Goal: Task Accomplishment & Management: Manage account settings

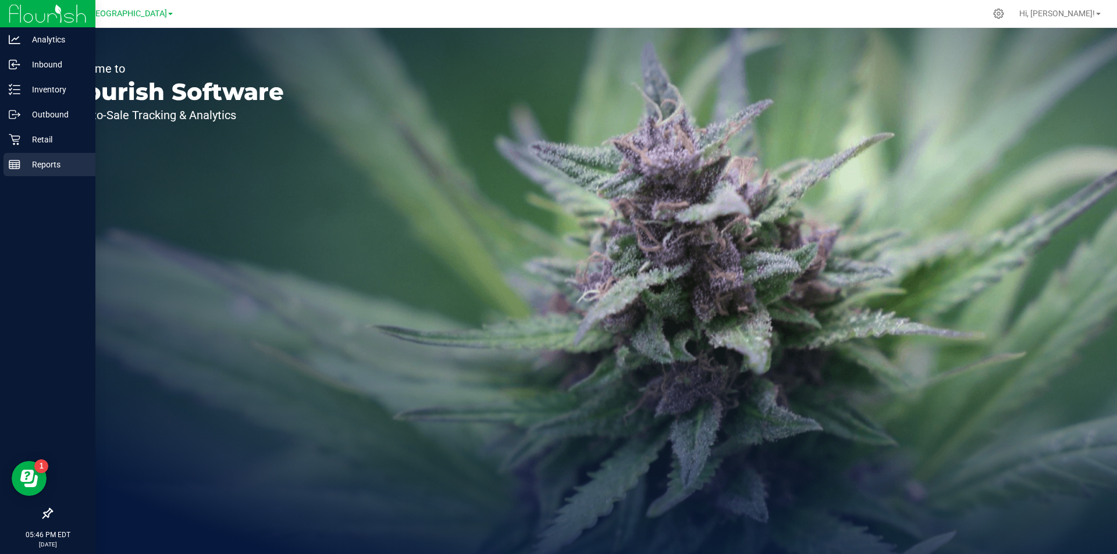
click at [20, 154] on div "Reports" at bounding box center [49, 164] width 92 height 23
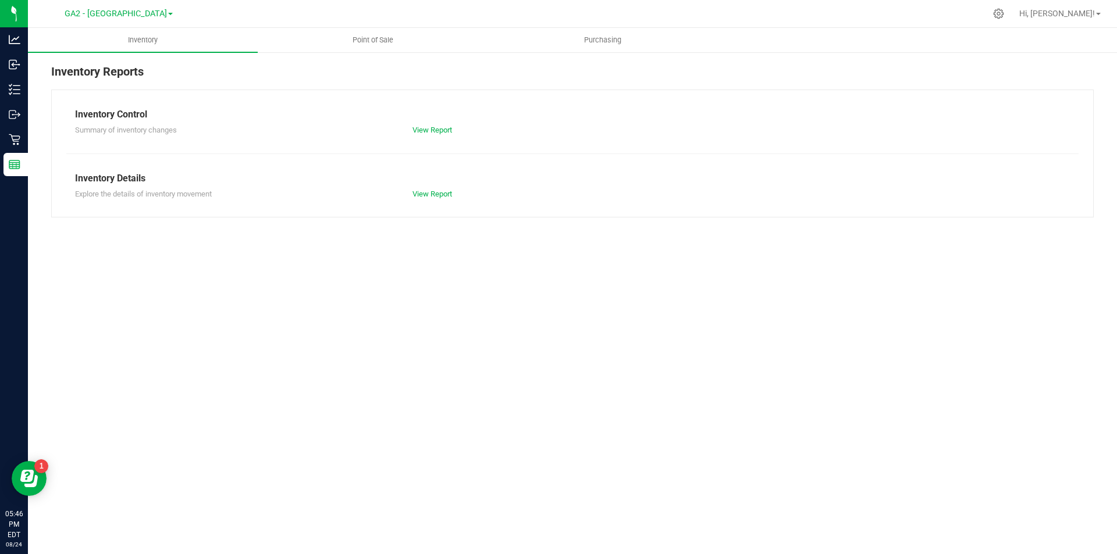
click at [379, 26] on nav "GA2 - Stockbridge GA1 - [PERSON_NAME] GA2 - [GEOGRAPHIC_DATA] GA3 - Marietta GA…" at bounding box center [572, 14] width 1089 height 28
click at [378, 37] on span "Point of Sale" at bounding box center [373, 40] width 72 height 10
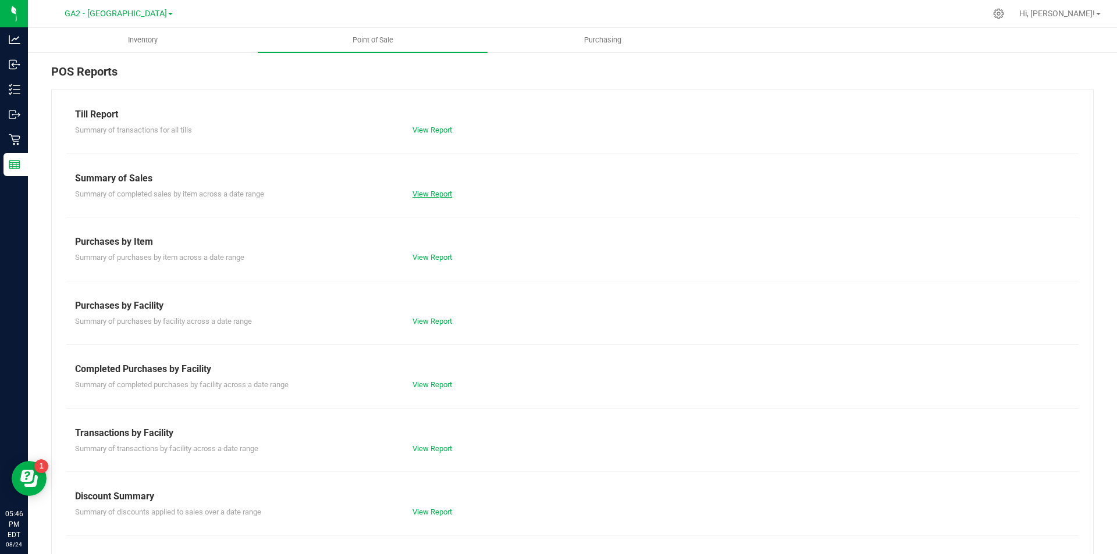
click at [425, 192] on link "View Report" at bounding box center [432, 194] width 40 height 9
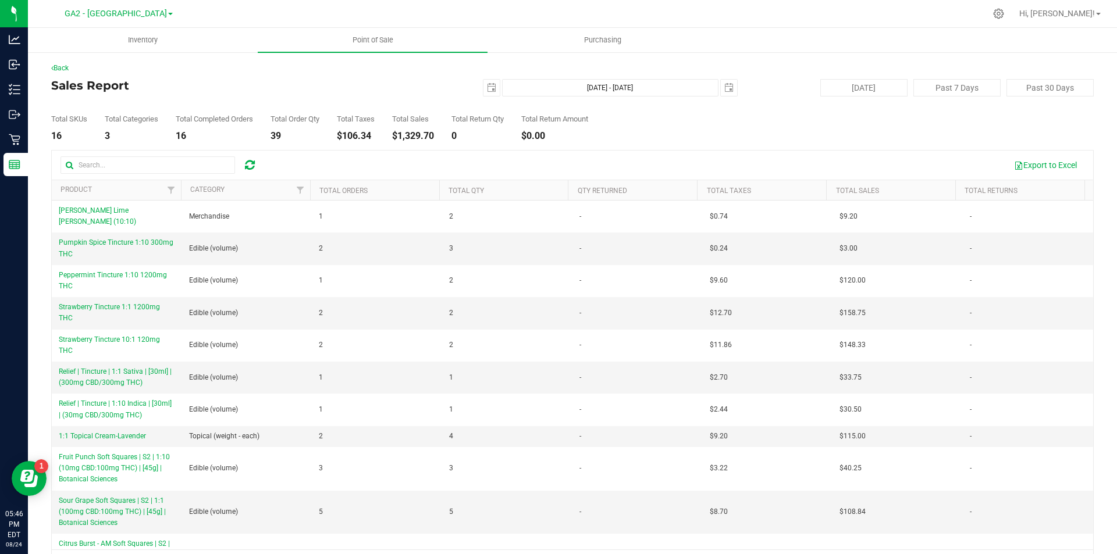
click at [355, 73] on div "Back Sales Report [DATE] [DATE] - [DATE] [DATE] [DATE] Past 7 Days Past 30 Days…" at bounding box center [572, 320] width 1042 height 515
click at [248, 84] on h4 "Sales Report" at bounding box center [224, 85] width 347 height 13
click at [143, 16] on span "GA2 - [GEOGRAPHIC_DATA]" at bounding box center [116, 14] width 102 height 10
click at [119, 90] on link "GA4 - [PERSON_NAME]" at bounding box center [119, 88] width 170 height 16
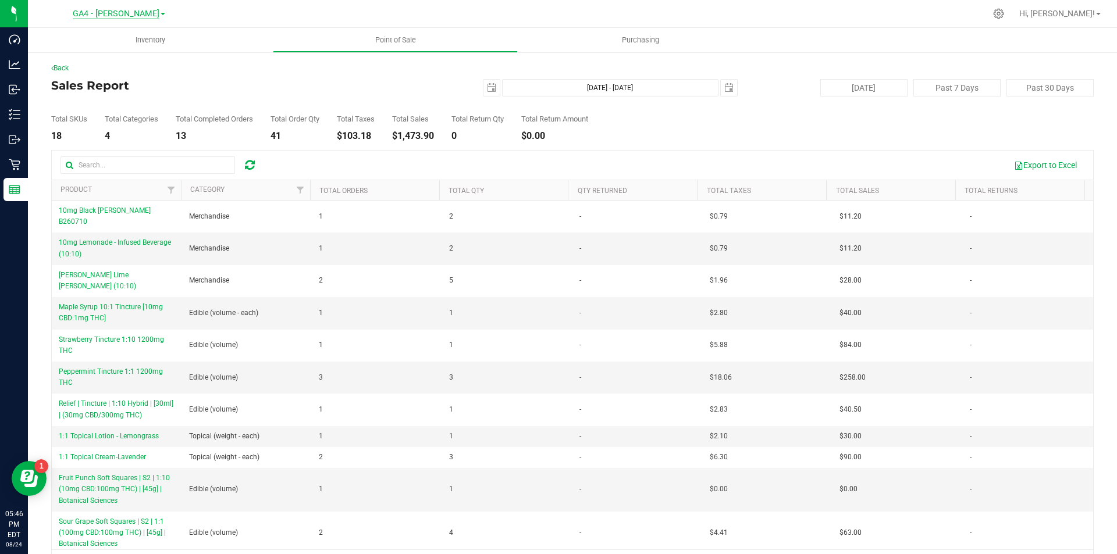
click at [123, 18] on span "GA4 - [PERSON_NAME]" at bounding box center [116, 14] width 87 height 10
click at [116, 73] on link "GA3 - Marietta" at bounding box center [119, 72] width 170 height 16
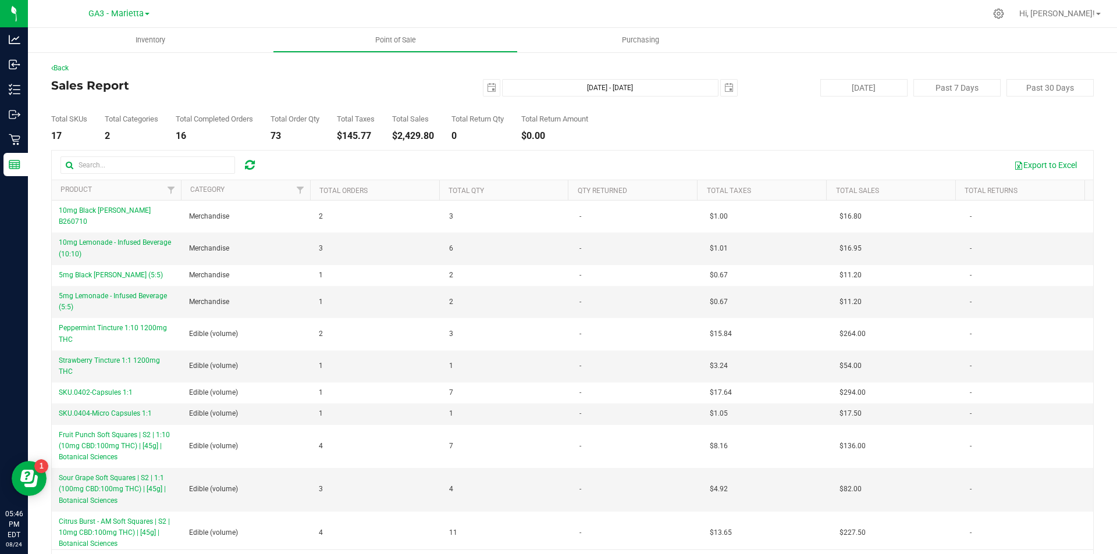
click at [111, 22] on div "GA3 - Marietta GA1 - [PERSON_NAME] GA2 - [GEOGRAPHIC_DATA] GA3 - [GEOGRAPHIC_DA…" at bounding box center [119, 14] width 170 height 18
click at [111, 19] on div "GA3 - Marietta GA1 - [PERSON_NAME] GA2 - [GEOGRAPHIC_DATA] GA3 - [GEOGRAPHIC_DA…" at bounding box center [118, 13] width 61 height 14
click at [111, 16] on span "GA3 - Marietta" at bounding box center [115, 14] width 55 height 10
click at [109, 63] on link "GA2 - [GEOGRAPHIC_DATA]" at bounding box center [119, 57] width 170 height 16
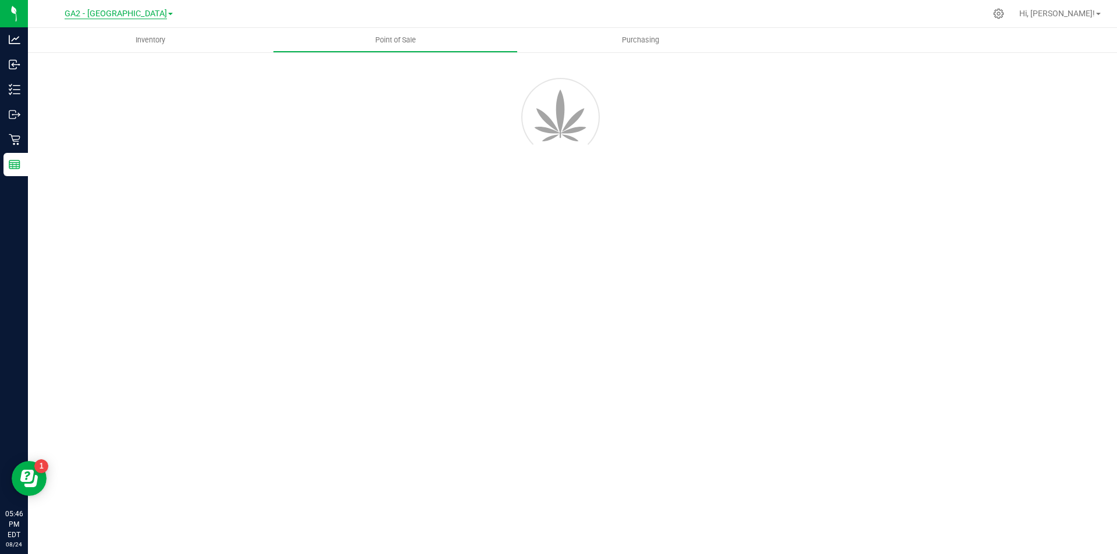
click at [124, 16] on span "GA2 - [GEOGRAPHIC_DATA]" at bounding box center [116, 14] width 102 height 10
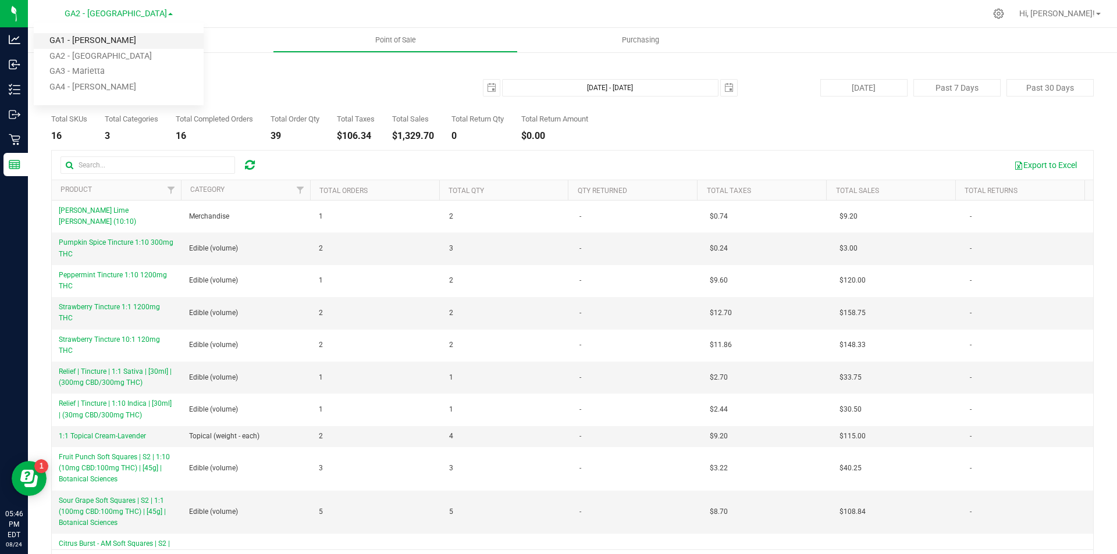
click at [119, 40] on link "GA1 - [PERSON_NAME]" at bounding box center [119, 41] width 170 height 16
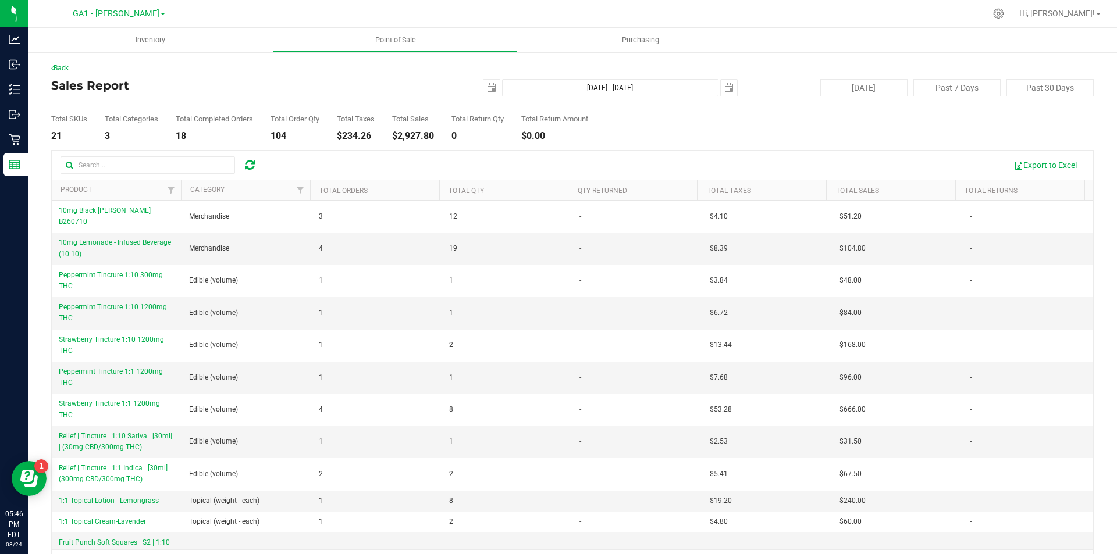
click at [144, 15] on span "GA1 - [PERSON_NAME]" at bounding box center [116, 14] width 87 height 10
click at [122, 55] on link "GA2 - [GEOGRAPHIC_DATA]" at bounding box center [119, 57] width 170 height 16
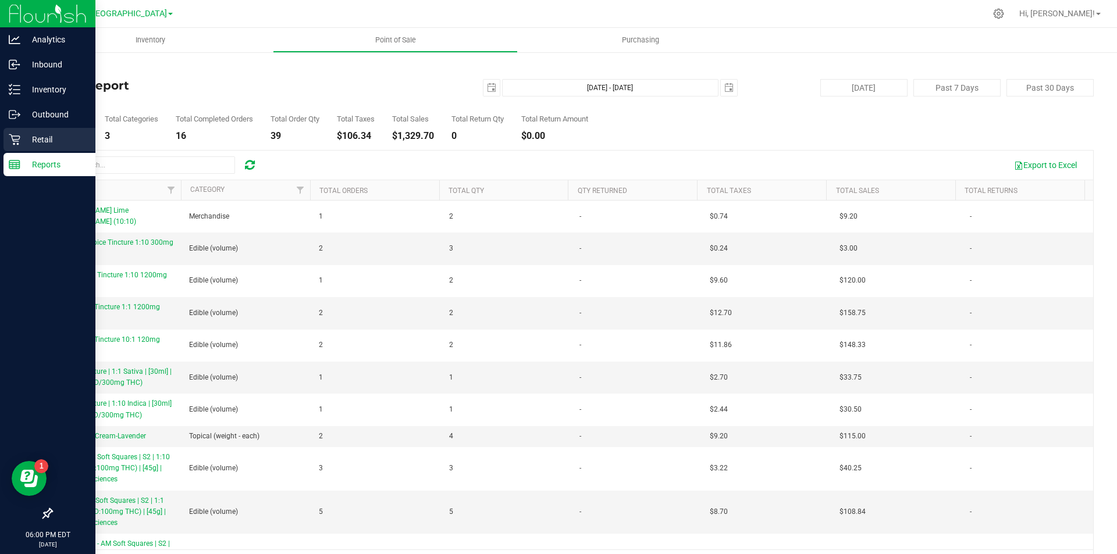
click at [54, 133] on p "Retail" at bounding box center [55, 140] width 70 height 14
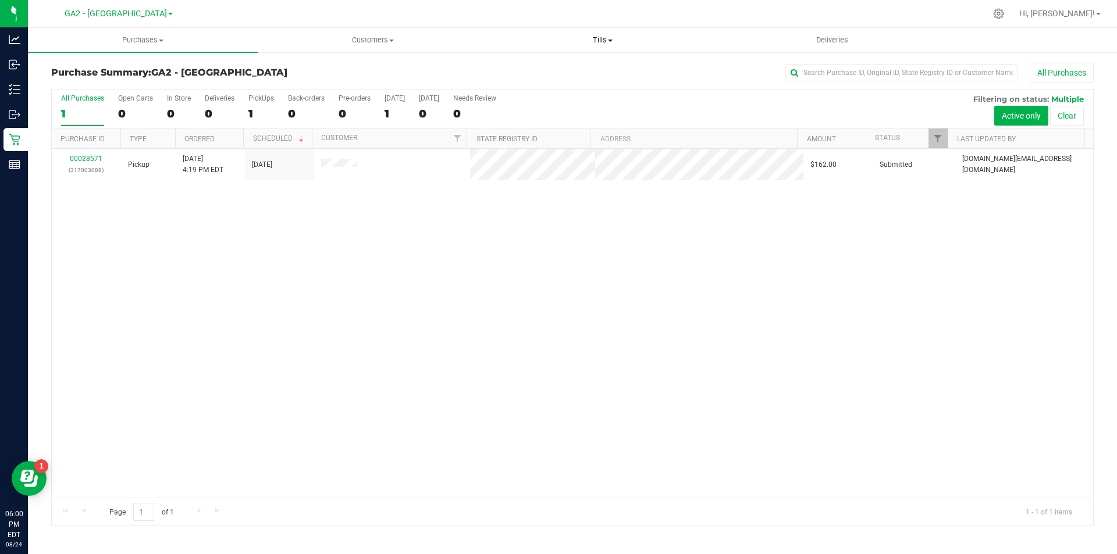
click at [568, 41] on span "Tills" at bounding box center [602, 40] width 229 height 10
click at [602, 41] on span "Tills" at bounding box center [602, 40] width 230 height 10
click at [614, 38] on span "Tills" at bounding box center [602, 40] width 230 height 10
click at [589, 72] on li "Manage tills" at bounding box center [602, 70] width 230 height 14
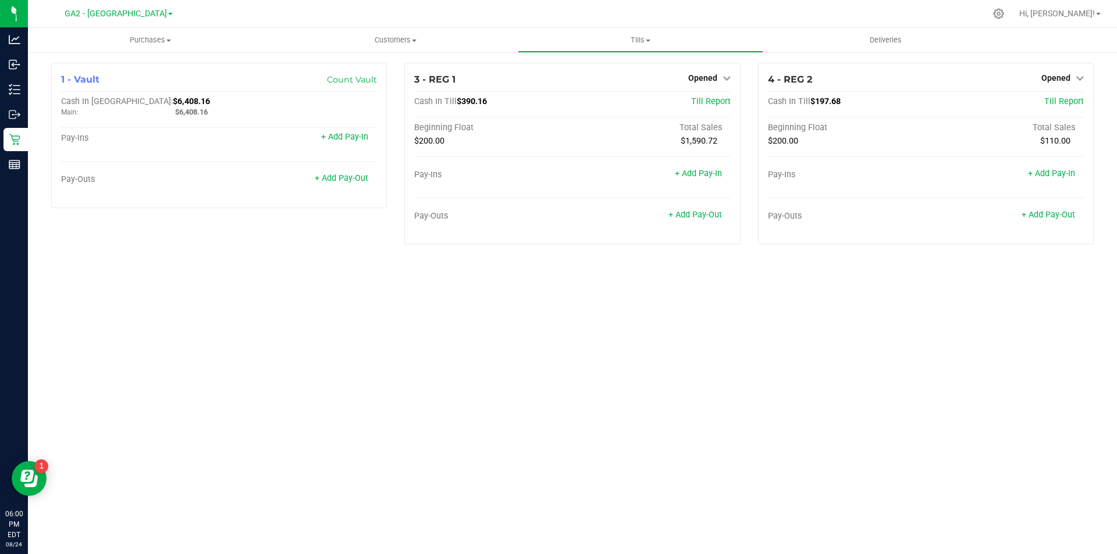
drag, startPoint x: 482, startPoint y: 283, endPoint x: 491, endPoint y: 281, distance: 9.0
click at [483, 283] on div "Purchases Summary of purchases Fulfillment All purchases Customers All customer…" at bounding box center [572, 291] width 1089 height 526
click at [868, 313] on div "Purchases Summary of purchases Fulfillment All purchases Customers All customer…" at bounding box center [572, 291] width 1089 height 526
click at [739, 309] on div "Purchases Summary of purchases Fulfillment All purchases Customers All customer…" at bounding box center [572, 291] width 1089 height 526
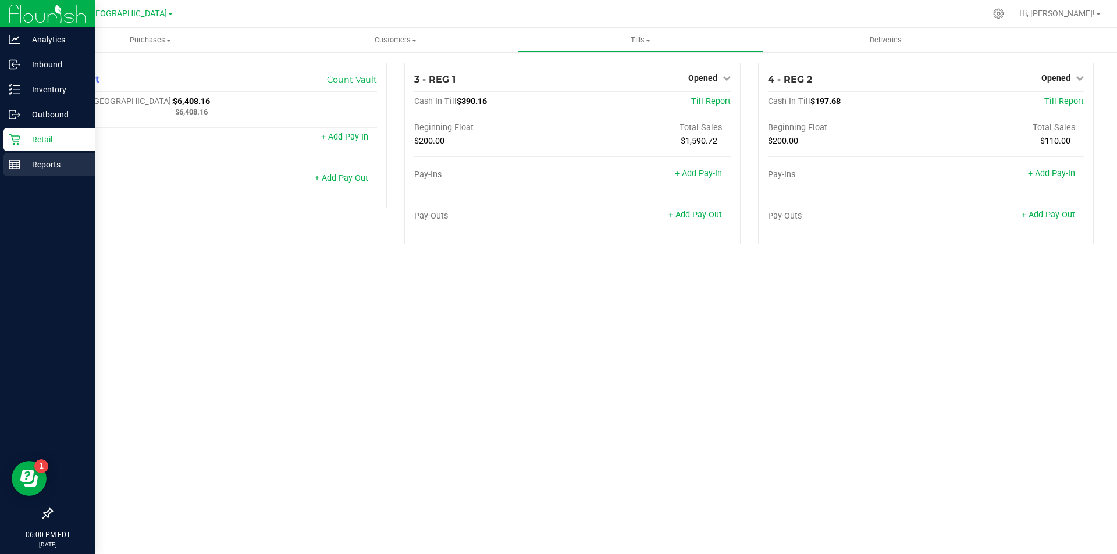
click at [25, 161] on p "Reports" at bounding box center [55, 165] width 70 height 14
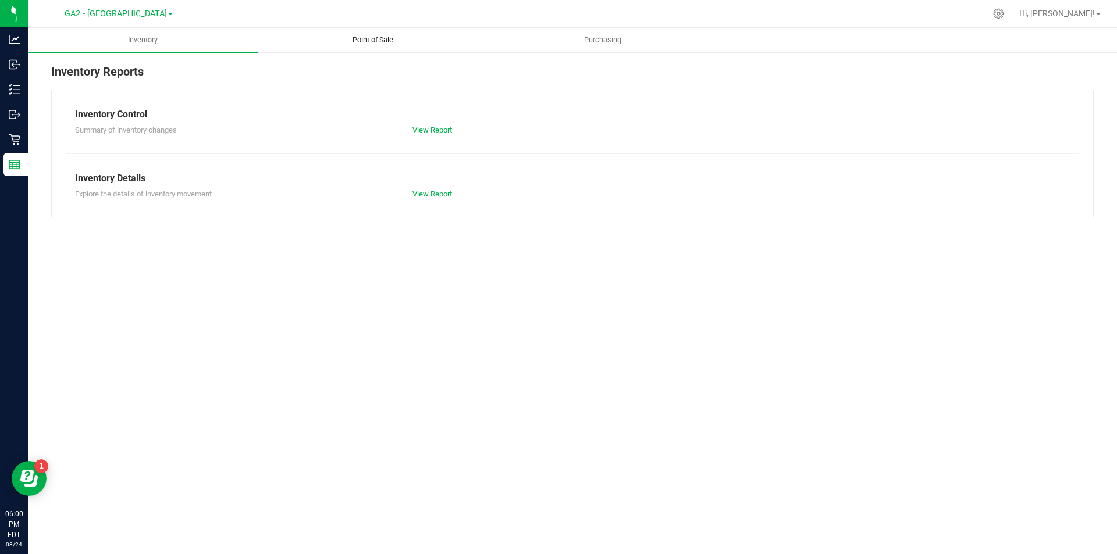
click at [388, 40] on span "Point of Sale" at bounding box center [373, 40] width 72 height 10
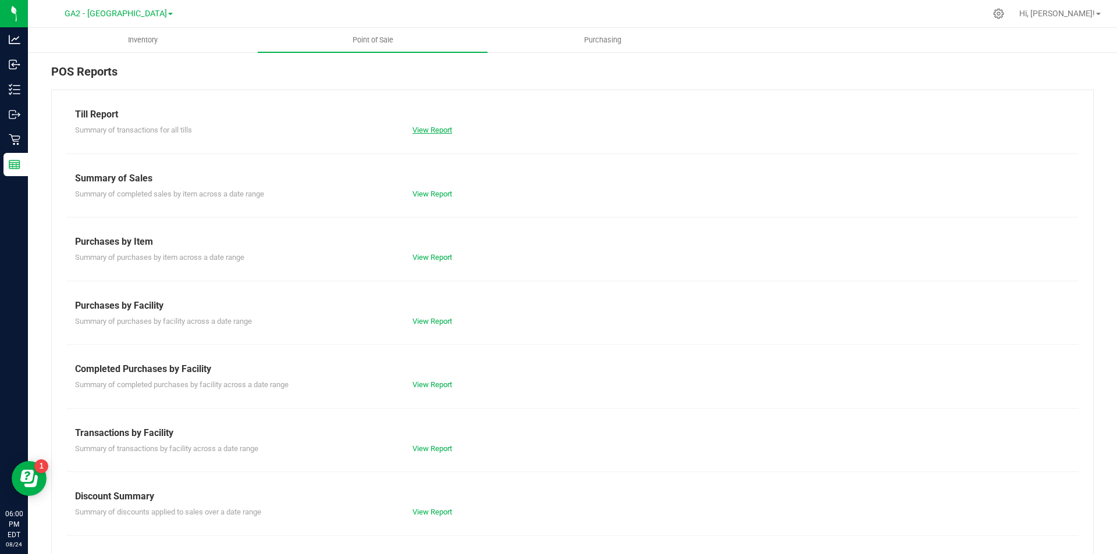
click at [421, 128] on link "View Report" at bounding box center [432, 130] width 40 height 9
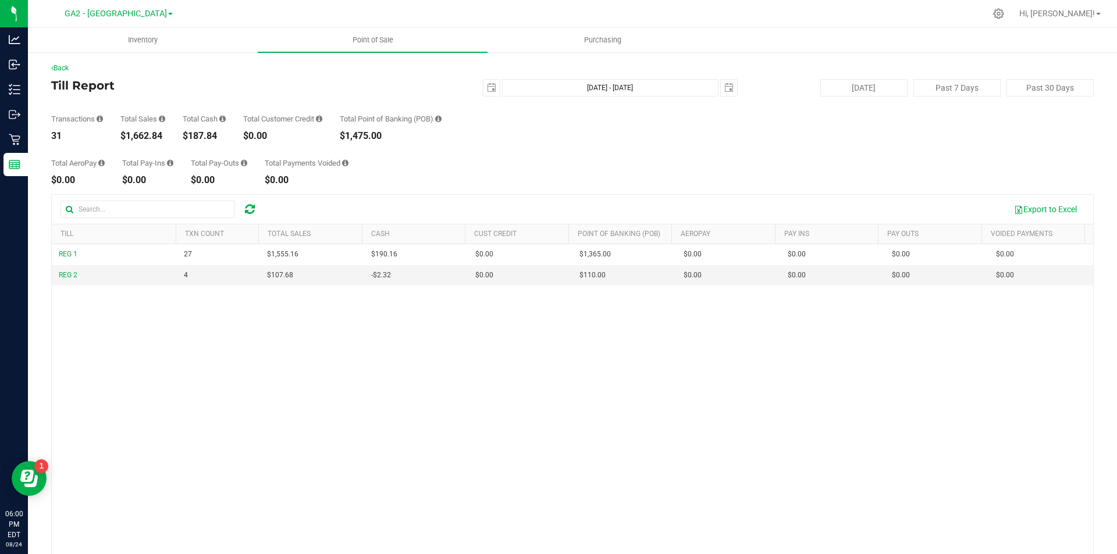
click at [625, 168] on div "Total AeroPay $0.00 Total Pay-Ins $0.00 Total Pay-Outs $0.00 Total Payments Voi…" at bounding box center [572, 163] width 1042 height 44
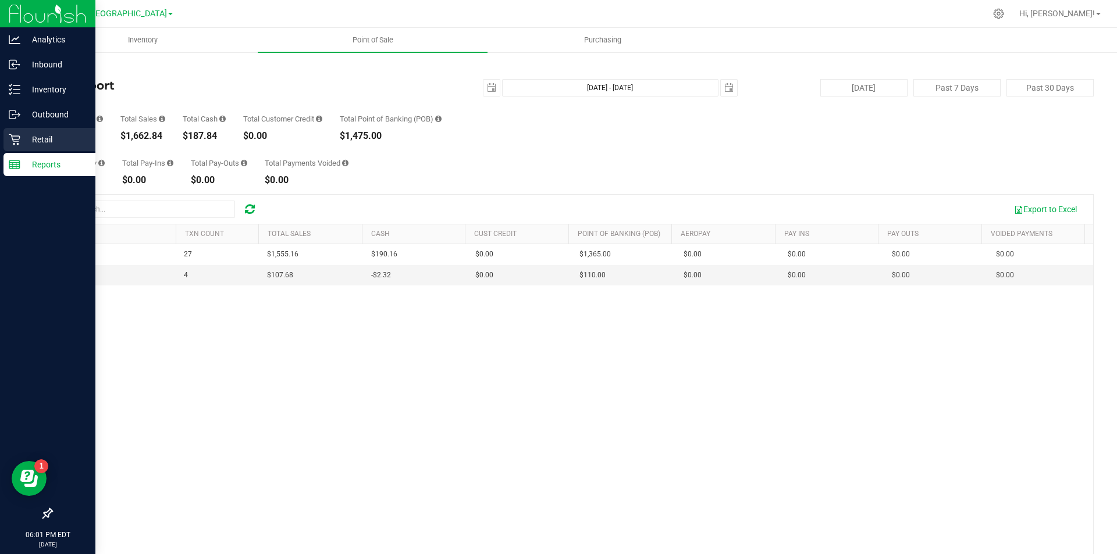
click at [15, 142] on icon at bounding box center [15, 140] width 12 height 12
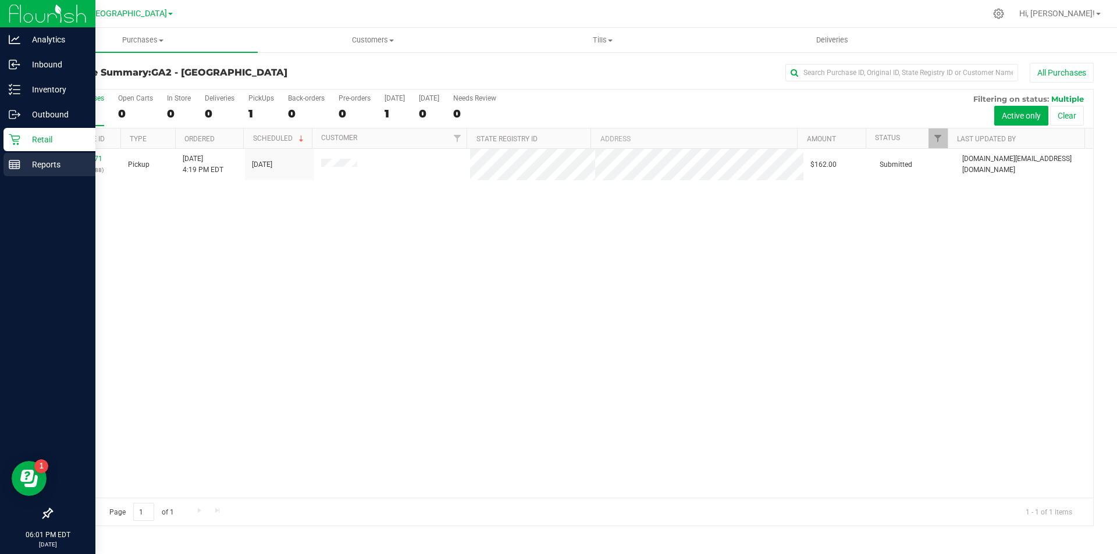
click at [22, 168] on p "Reports" at bounding box center [55, 165] width 70 height 14
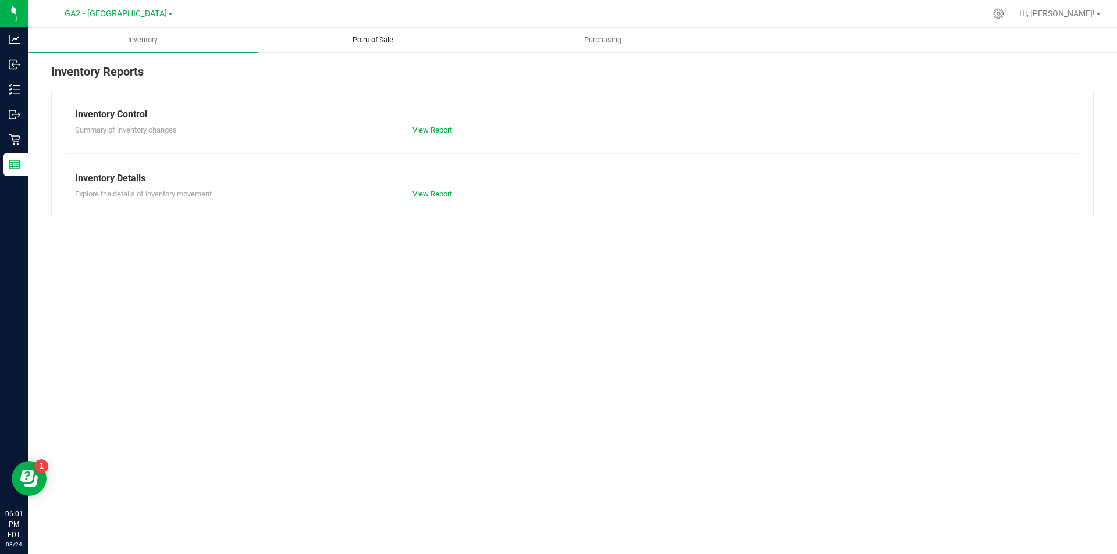
click at [388, 33] on uib-tab-heading "Point of Sale" at bounding box center [372, 40] width 229 height 23
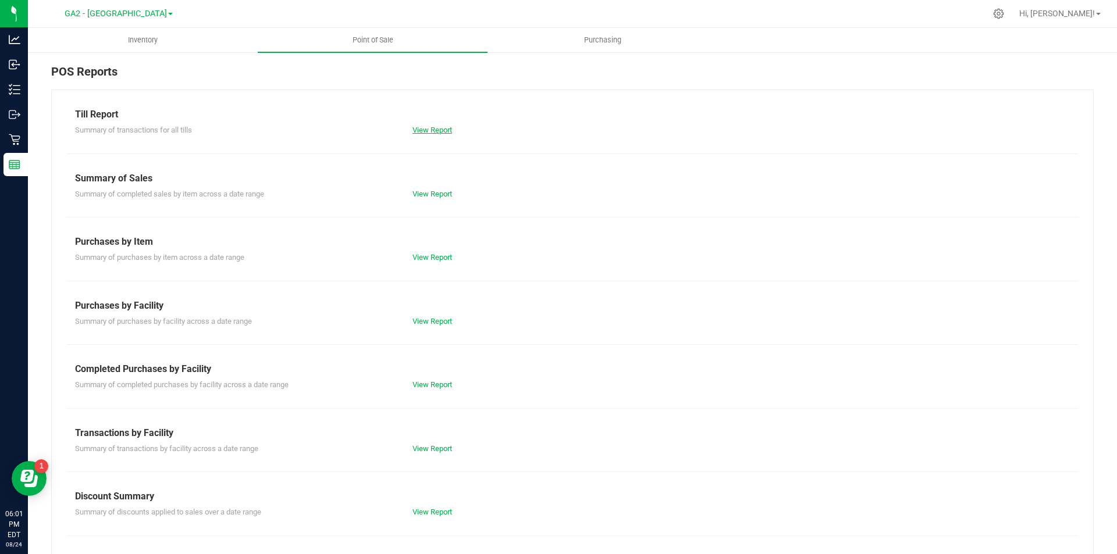
click at [426, 126] on link "View Report" at bounding box center [432, 130] width 40 height 9
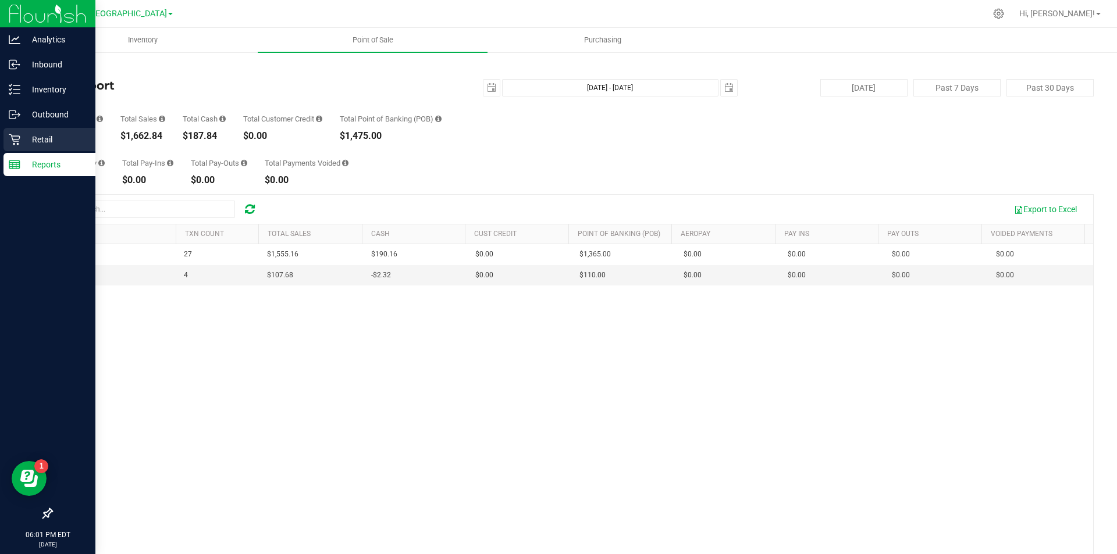
click at [39, 139] on p "Retail" at bounding box center [55, 140] width 70 height 14
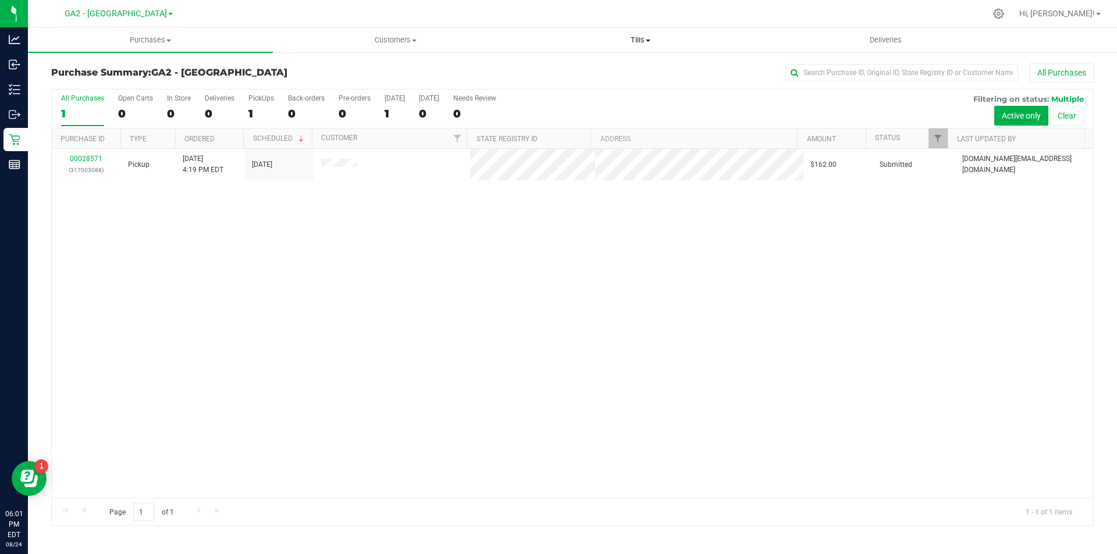
click at [644, 37] on span "Tills" at bounding box center [640, 40] width 244 height 10
click at [708, 53] on ul "Manage tills Reconcile e-payments" at bounding box center [640, 77] width 245 height 49
click at [705, 63] on div "All Purchases" at bounding box center [745, 73] width 695 height 20
click at [653, 33] on uib-tab-heading "Tills Manage tills Reconcile e-payments" at bounding box center [640, 40] width 245 height 24
click at [633, 39] on span "Tills" at bounding box center [640, 40] width 245 height 10
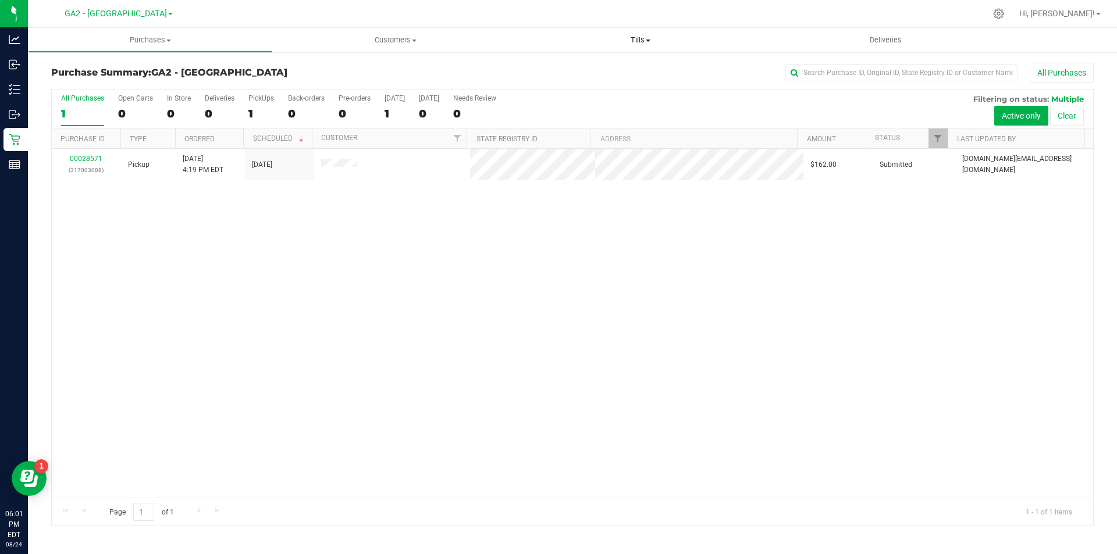
click at [645, 44] on span "Tills" at bounding box center [640, 40] width 245 height 10
click at [599, 69] on li "Manage tills" at bounding box center [640, 70] width 245 height 14
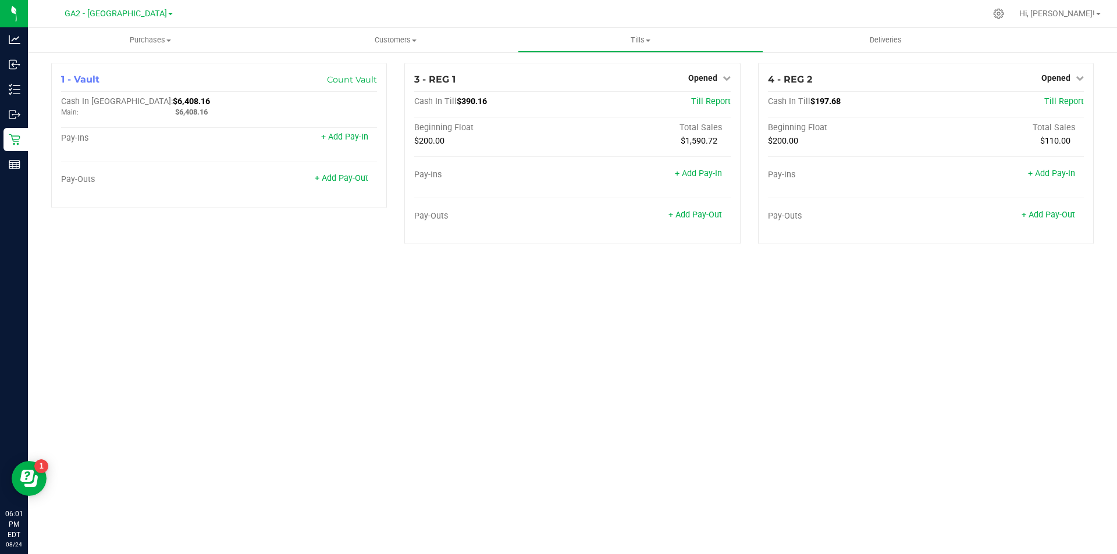
click at [927, 336] on div "Purchases Summary of purchases Fulfillment All purchases Customers All customer…" at bounding box center [572, 291] width 1089 height 526
click at [750, 423] on div "Purchases Summary of purchases Fulfillment All purchases Customers All customer…" at bounding box center [572, 291] width 1089 height 526
